Goal: Information Seeking & Learning: Check status

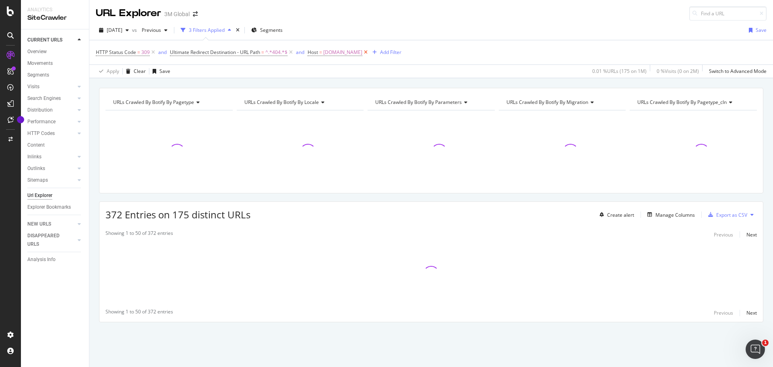
click at [369, 51] on icon at bounding box center [365, 52] width 7 height 8
click at [314, 51] on div "Add Filter" at bounding box center [315, 52] width 21 height 7
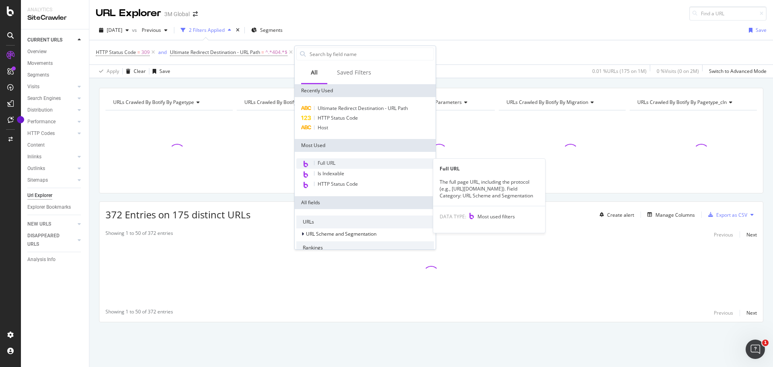
click at [340, 161] on div "Full URL" at bounding box center [365, 163] width 138 height 10
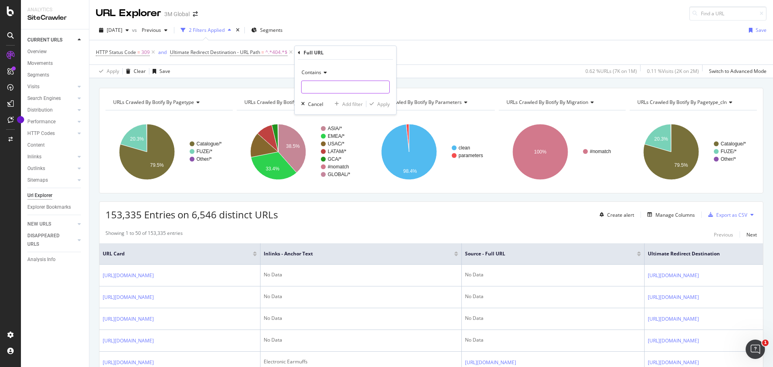
click at [312, 89] on input "text" at bounding box center [346, 87] width 88 height 13
paste input "[URL][DOMAIN_NAME]"
type input "[URL][DOMAIN_NAME]"
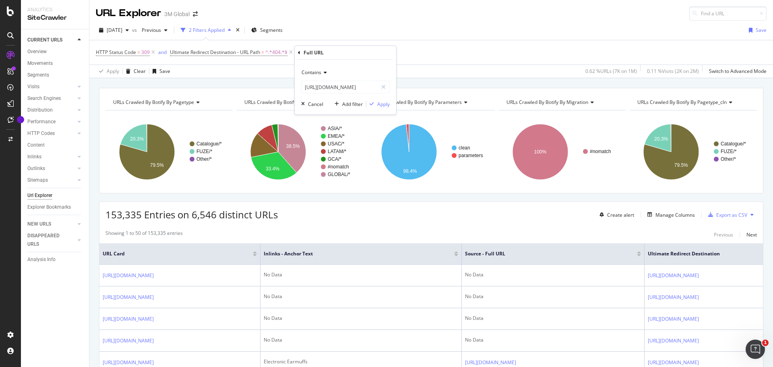
click at [319, 74] on span "Contains" at bounding box center [312, 72] width 20 height 7
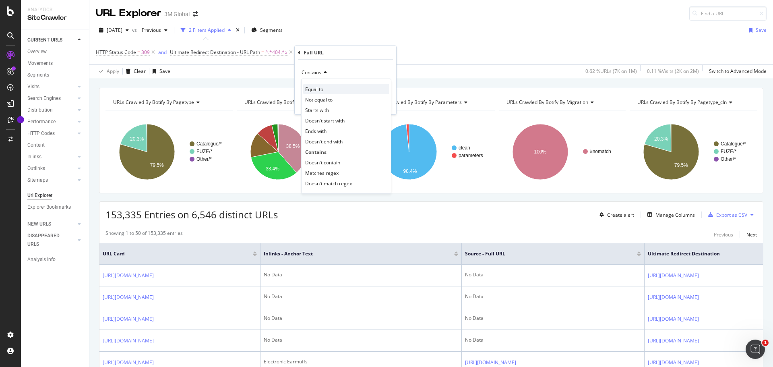
click at [320, 90] on span "Equal to" at bounding box center [314, 89] width 18 height 7
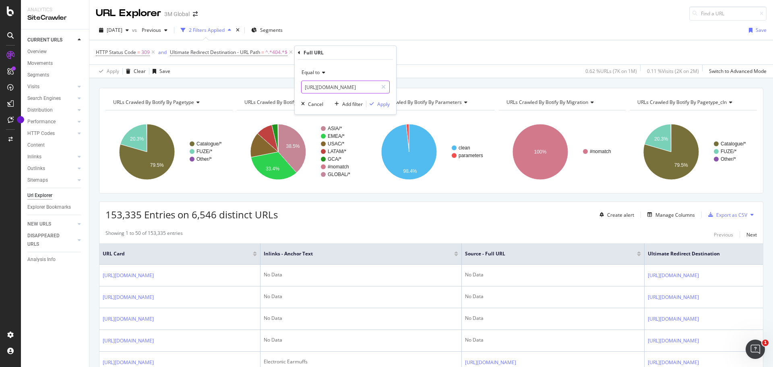
click at [354, 88] on input "[URL][DOMAIN_NAME]" at bounding box center [340, 87] width 76 height 13
paste input "[URL][DOMAIN_NAME]"
type input "[URL][DOMAIN_NAME]"
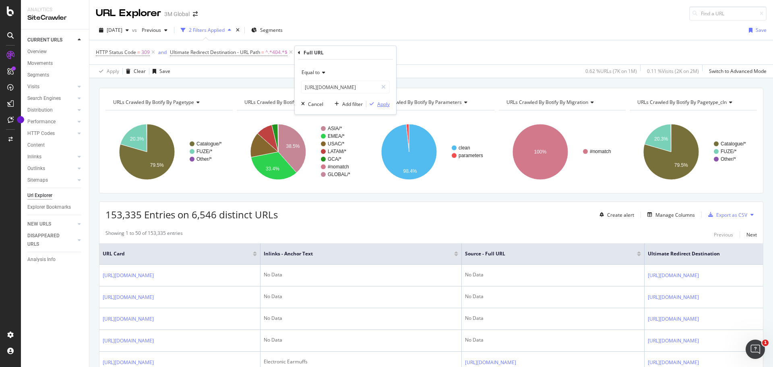
click at [383, 103] on div "Apply" at bounding box center [383, 104] width 12 height 7
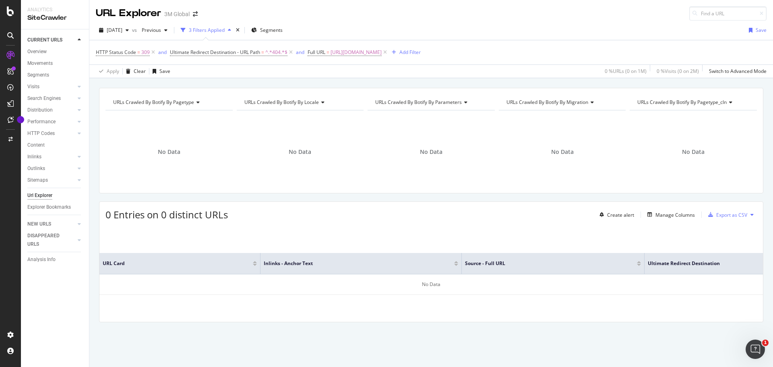
click at [536, 22] on div "[DATE] vs Previous 3 Filters Applied Segments Save HTTP Status Code = 309 and U…" at bounding box center [431, 50] width 684 height 58
click at [449, 25] on div "[DATE] vs Previous 3 Filters Applied Segments Save" at bounding box center [431, 32] width 684 height 16
